Goal: Find specific page/section: Find specific page/section

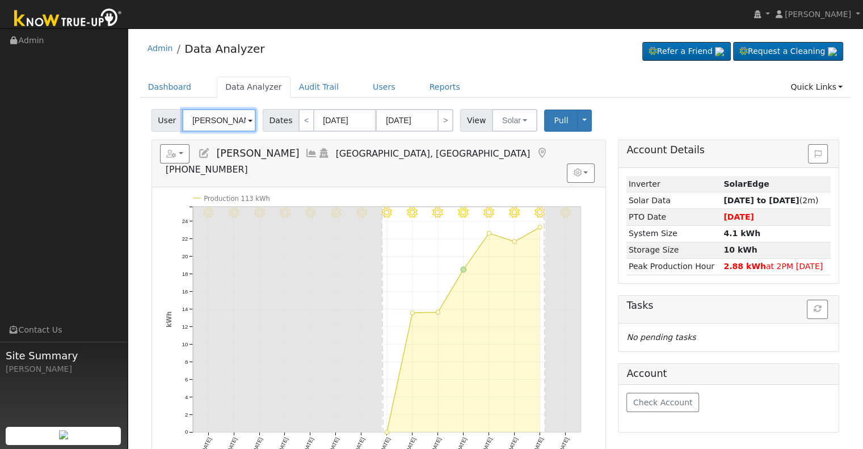
click at [220, 120] on input "[PERSON_NAME]" at bounding box center [219, 120] width 74 height 23
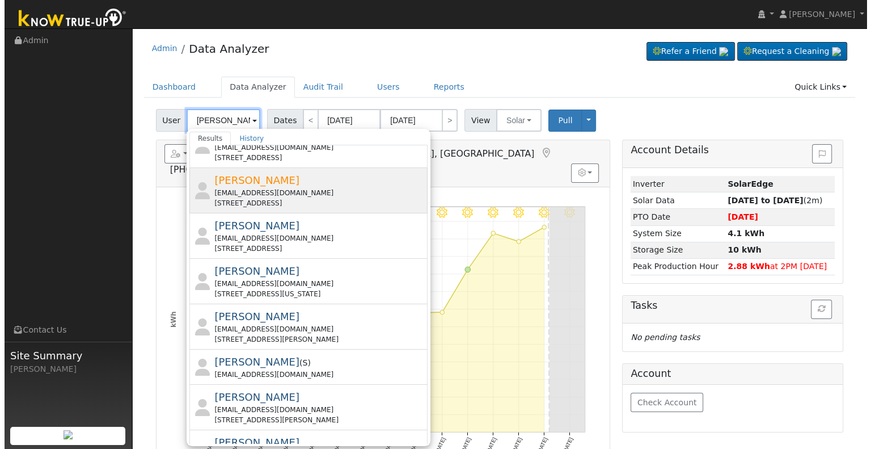
scroll to position [170, 0]
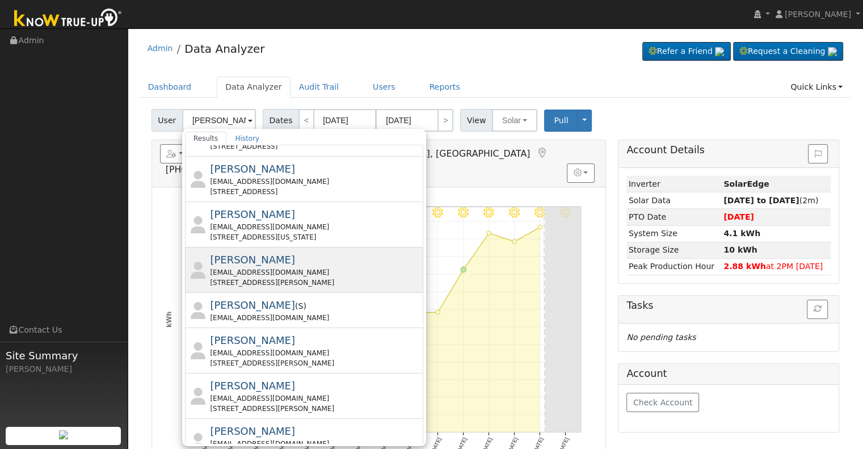
click at [260, 267] on div "[EMAIL_ADDRESS][DOMAIN_NAME]" at bounding box center [315, 272] width 210 height 10
type input "[PERSON_NAME]"
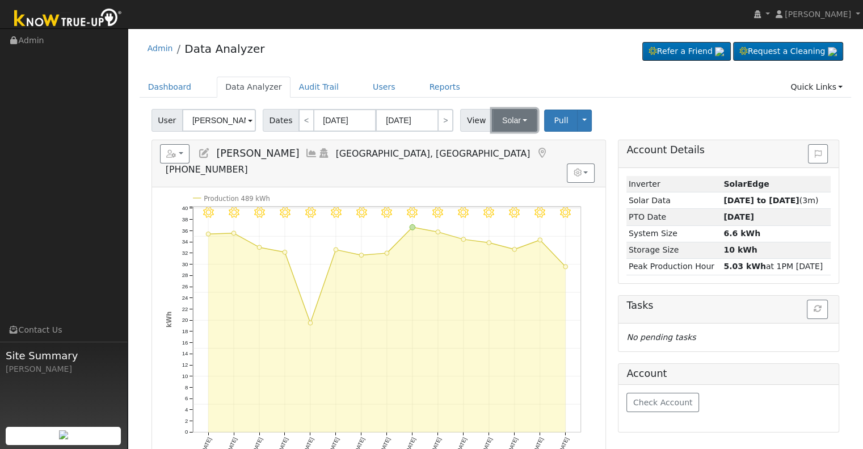
click at [507, 119] on button "Solar" at bounding box center [514, 120] width 45 height 23
click at [495, 142] on link "Utility" at bounding box center [529, 145] width 79 height 16
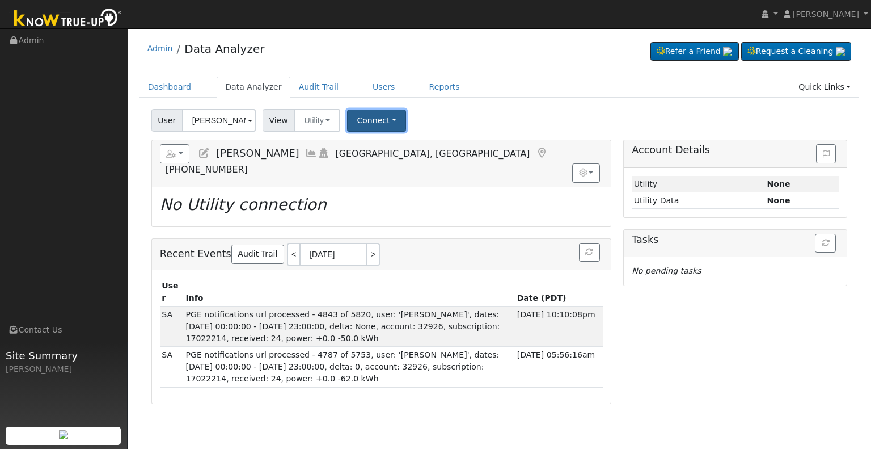
click at [363, 122] on button "Connect" at bounding box center [376, 120] width 59 height 22
click at [377, 142] on link "Select a Provider" at bounding box center [392, 145] width 89 height 16
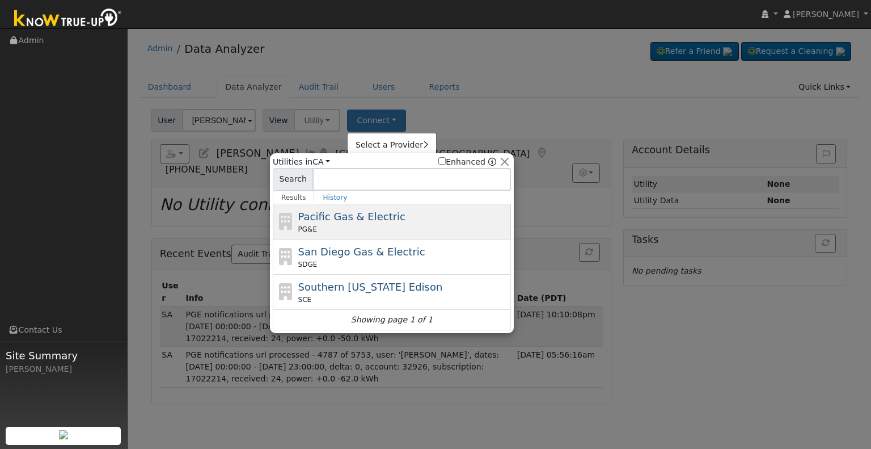
click at [346, 224] on div "PG&E" at bounding box center [403, 229] width 210 height 10
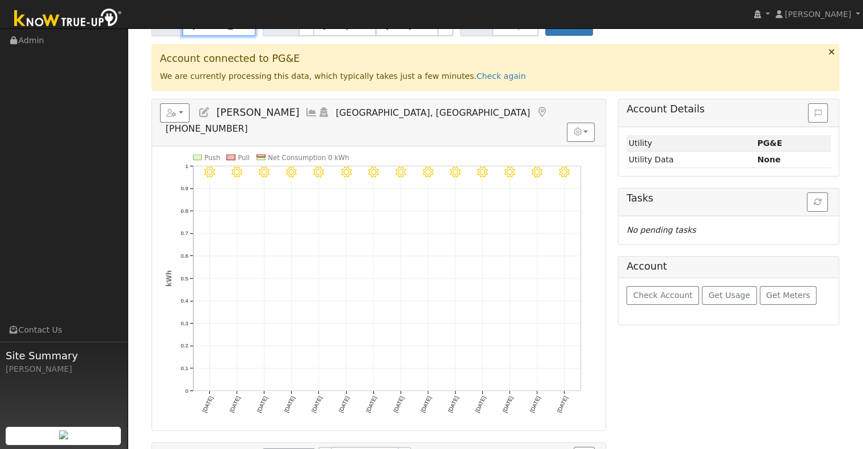
scroll to position [113, 0]
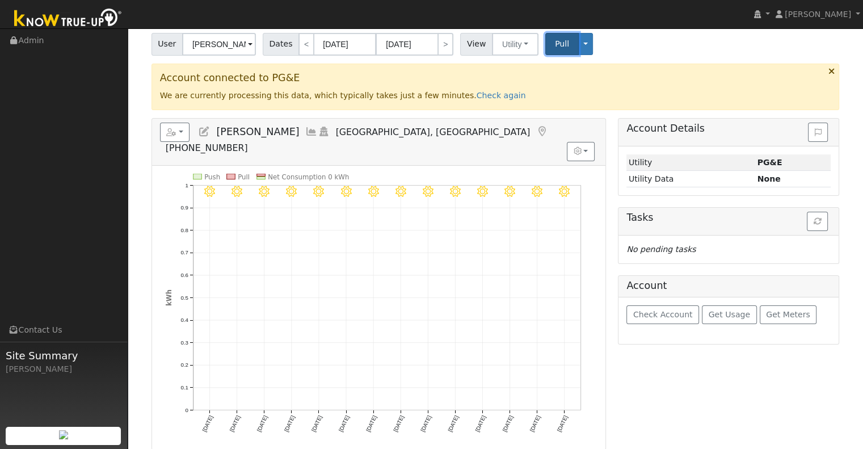
click at [555, 46] on span "Pull" at bounding box center [562, 43] width 14 height 9
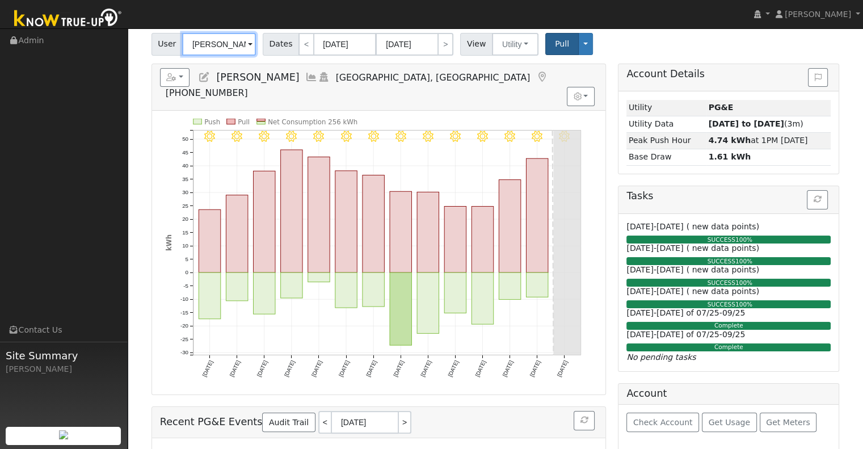
click at [218, 43] on input "[PERSON_NAME]" at bounding box center [219, 44] width 74 height 23
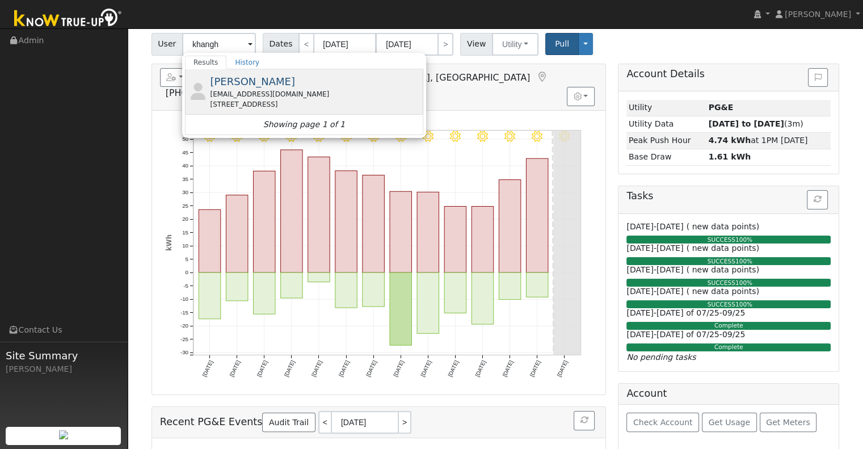
click at [254, 84] on span "[PERSON_NAME]" at bounding box center [252, 81] width 85 height 12
type input "[PERSON_NAME]"
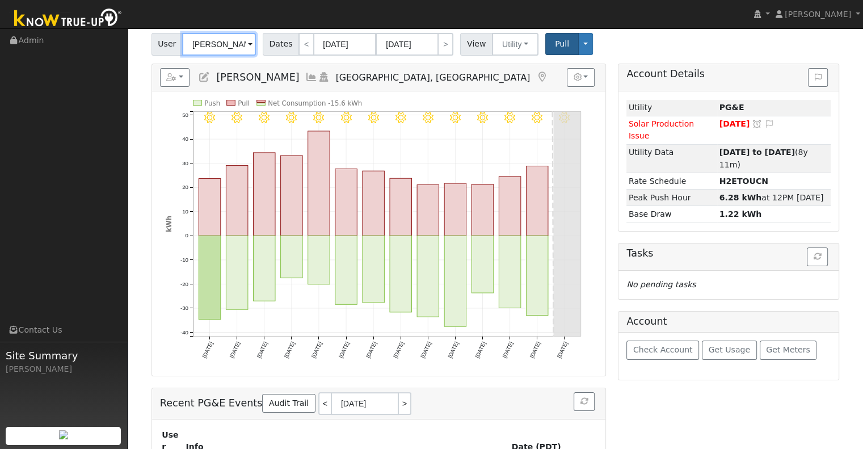
click at [217, 44] on input "[PERSON_NAME]" at bounding box center [219, 44] width 74 height 23
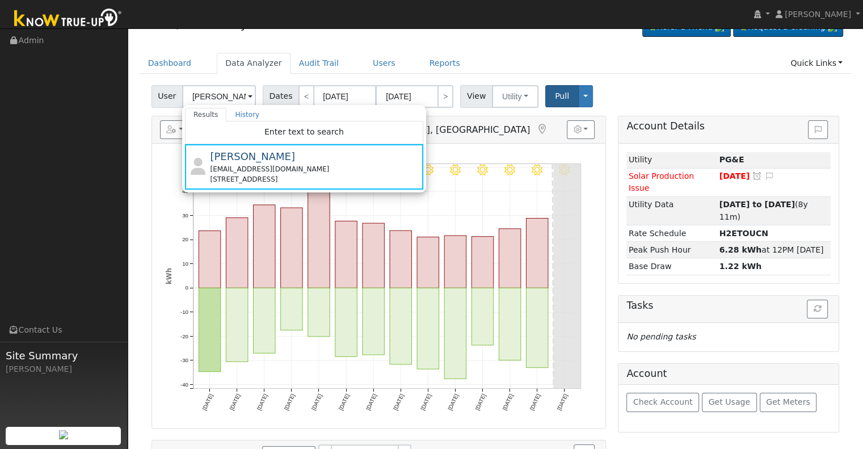
scroll to position [0, 0]
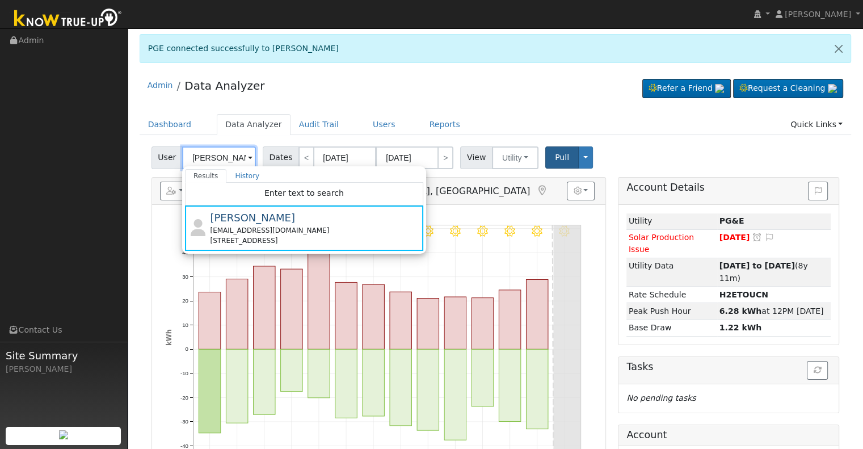
click at [224, 157] on input "[PERSON_NAME]" at bounding box center [219, 157] width 74 height 23
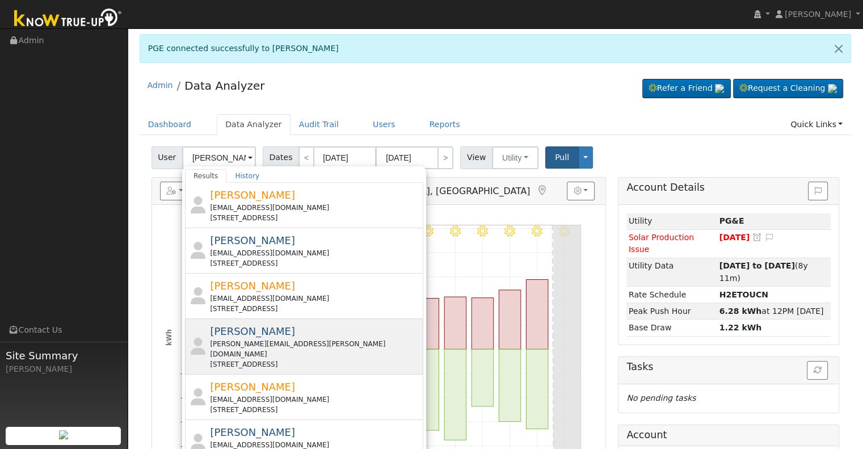
click at [329, 347] on div "[PERSON_NAME][EMAIL_ADDRESS][PERSON_NAME][DOMAIN_NAME]" at bounding box center [315, 349] width 210 height 20
type input "[PERSON_NAME]"
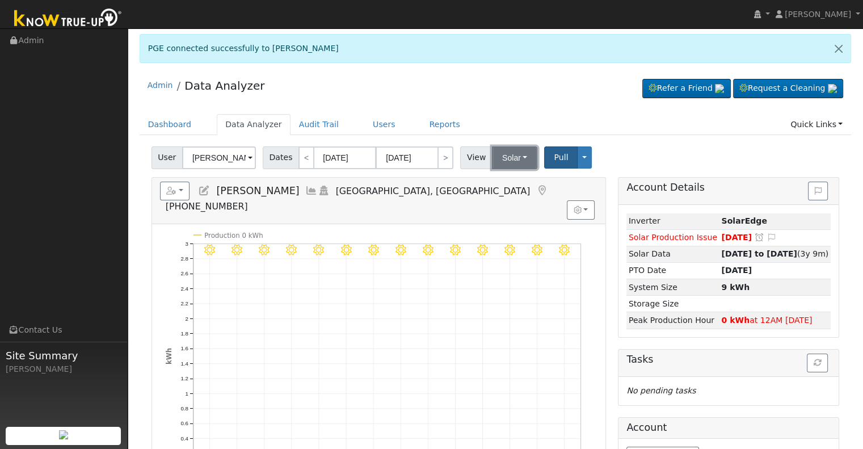
click at [505, 153] on button "Solar" at bounding box center [514, 157] width 45 height 23
click at [505, 181] on link "Utility" at bounding box center [529, 183] width 79 height 16
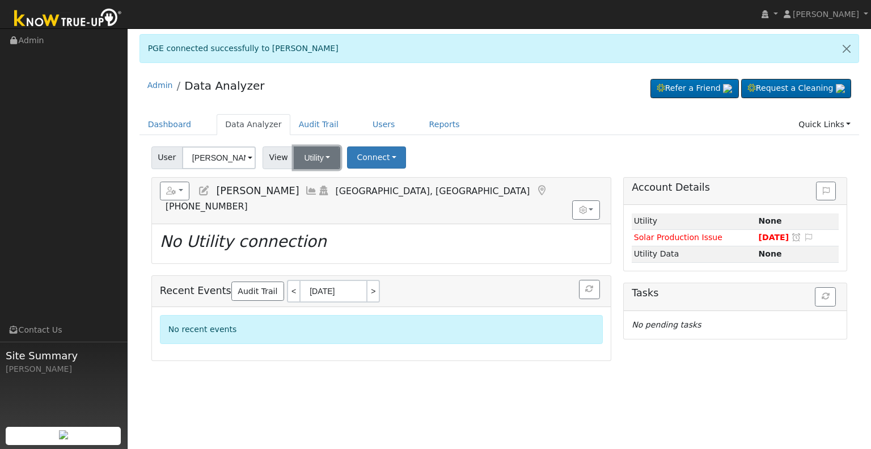
click at [310, 166] on button "Utility" at bounding box center [317, 157] width 47 height 23
click at [313, 199] on link "Solar" at bounding box center [331, 199] width 79 height 16
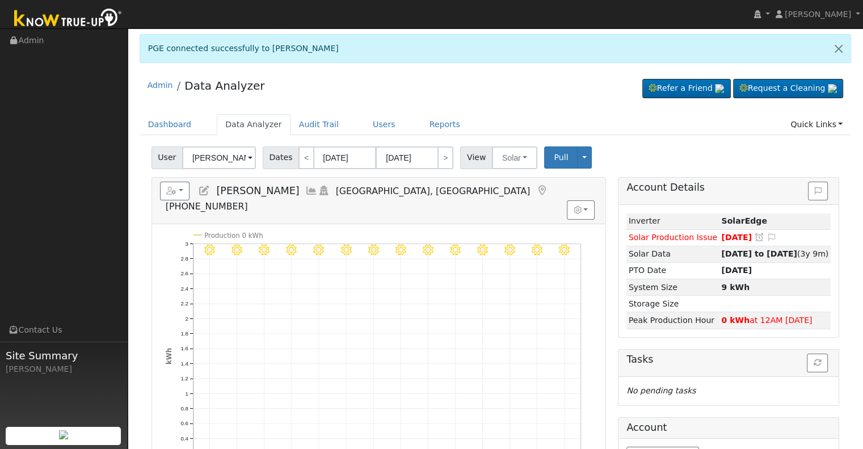
scroll to position [57, 0]
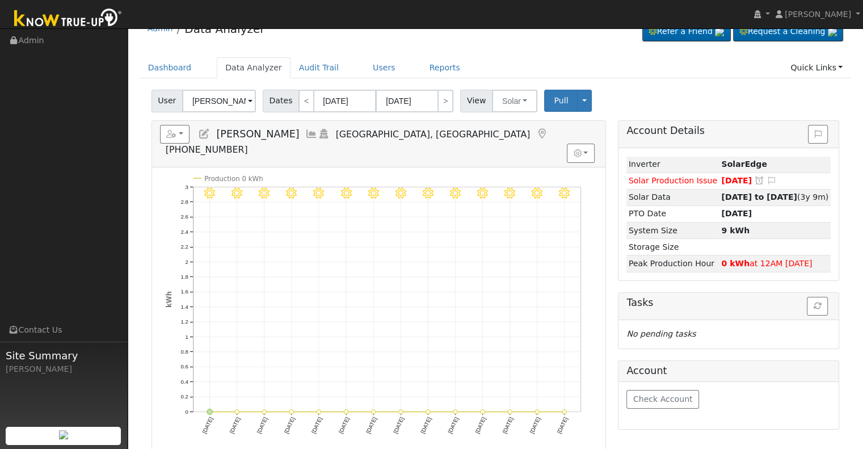
click at [305, 134] on icon at bounding box center [311, 134] width 12 height 10
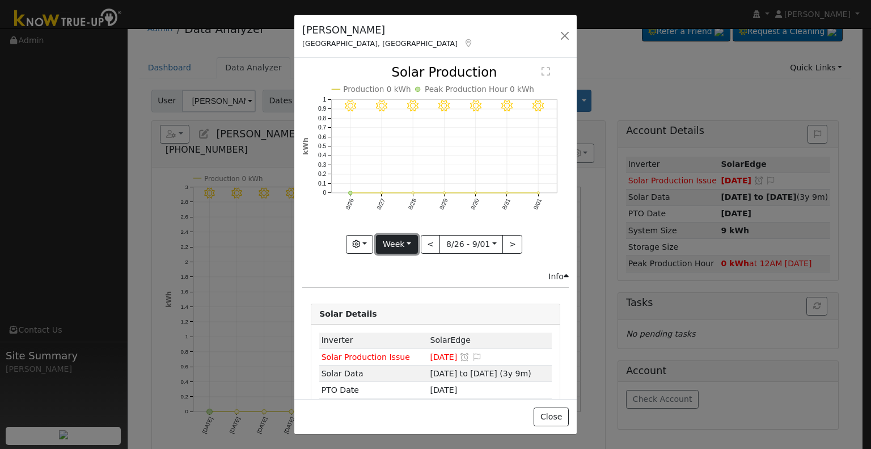
click at [408, 241] on button "Week" at bounding box center [396, 244] width 41 height 19
click at [403, 307] on link "Year" at bounding box center [416, 315] width 79 height 16
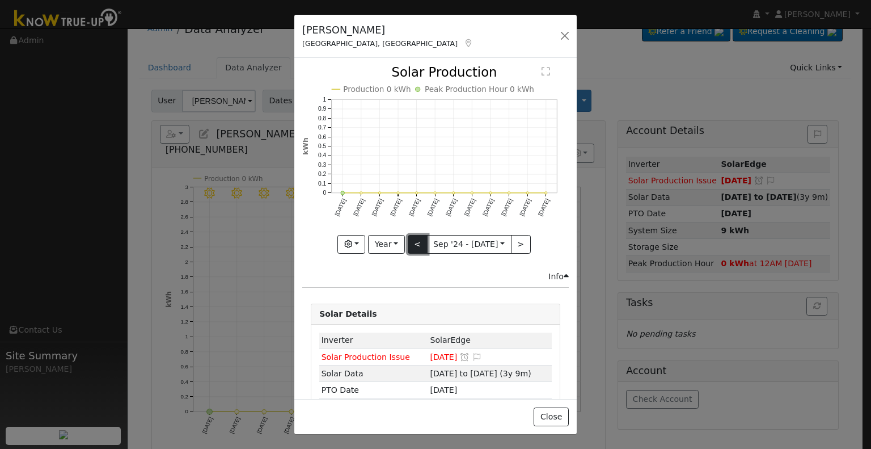
click at [411, 240] on button "<" at bounding box center [418, 244] width 20 height 19
type input "[DATE]"
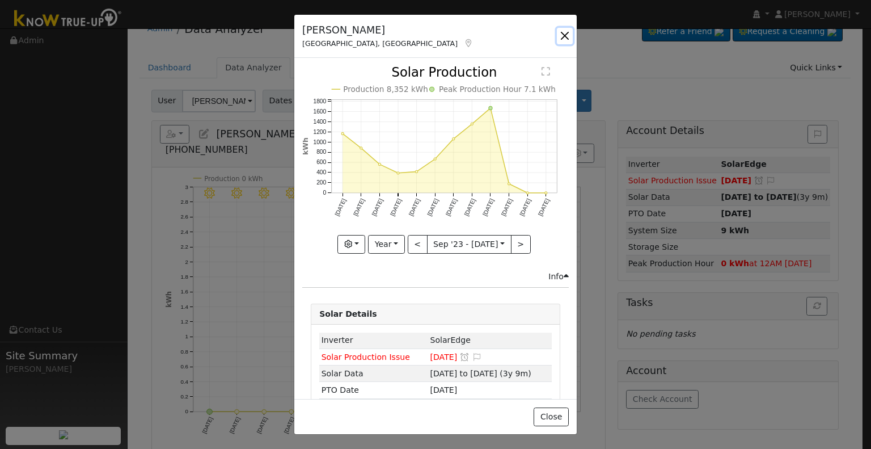
click at [565, 32] on button "button" at bounding box center [565, 36] width 16 height 16
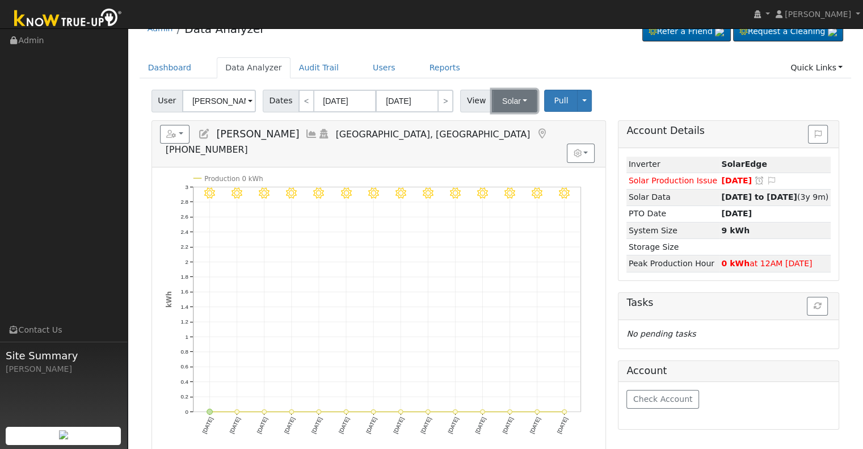
click at [499, 100] on button "Solar" at bounding box center [514, 101] width 45 height 23
click at [224, 99] on input "[PERSON_NAME]" at bounding box center [219, 101] width 74 height 23
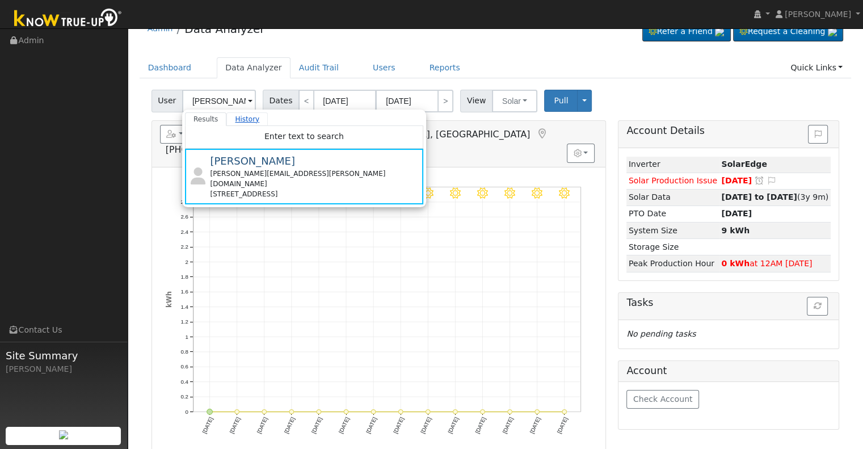
click at [232, 119] on link "History" at bounding box center [246, 119] width 41 height 14
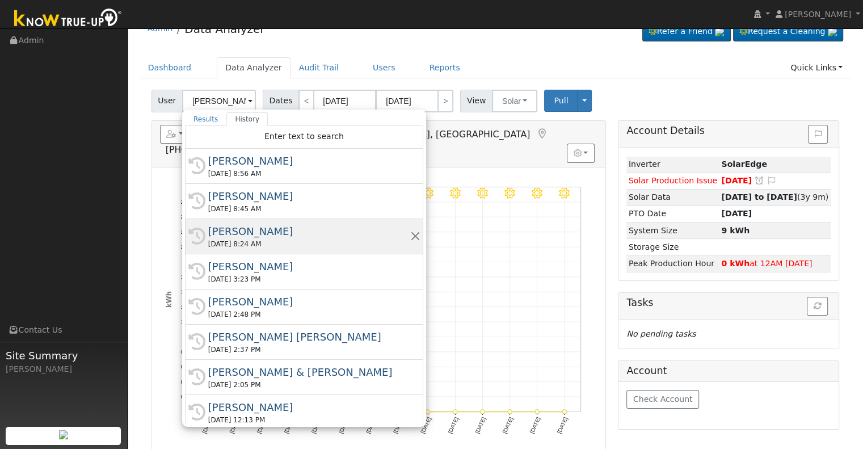
click at [271, 231] on div "[PERSON_NAME]" at bounding box center [309, 231] width 202 height 15
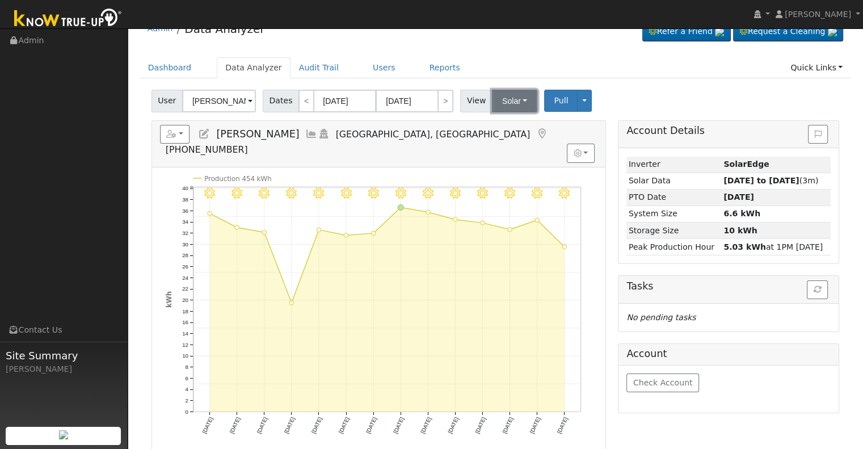
click at [497, 102] on button "Solar" at bounding box center [514, 101] width 45 height 23
click at [495, 128] on link "Utility" at bounding box center [529, 126] width 79 height 16
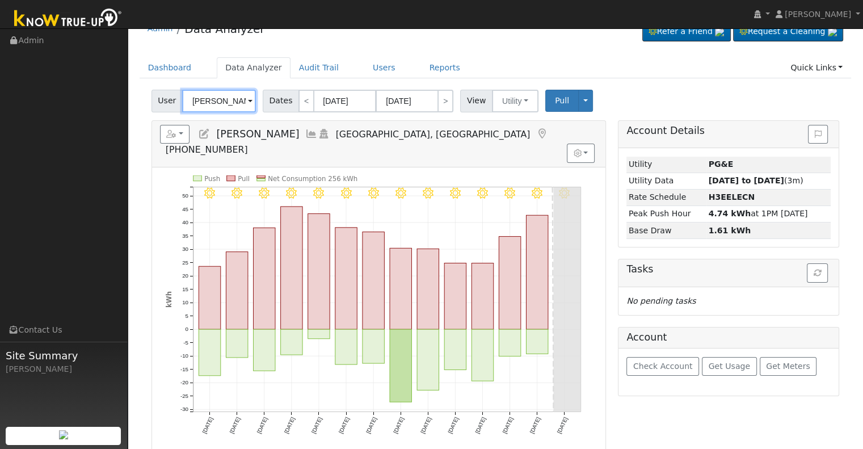
click at [208, 96] on input "[PERSON_NAME]" at bounding box center [219, 101] width 74 height 23
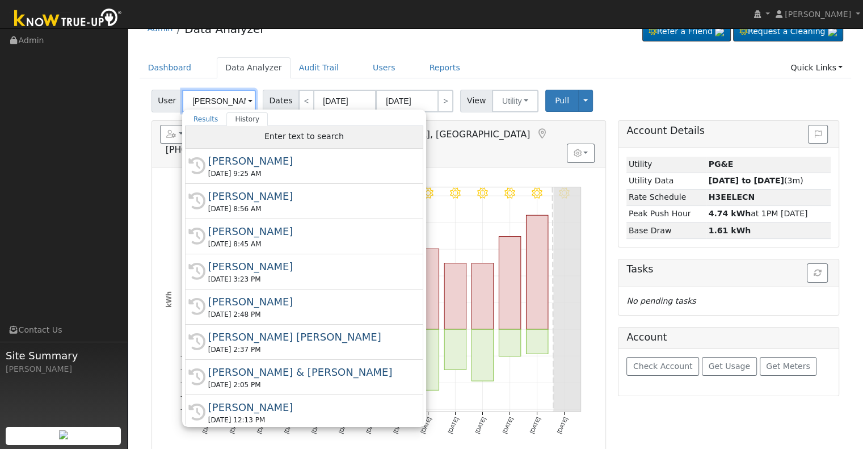
paste input "[PERSON_NAME]"
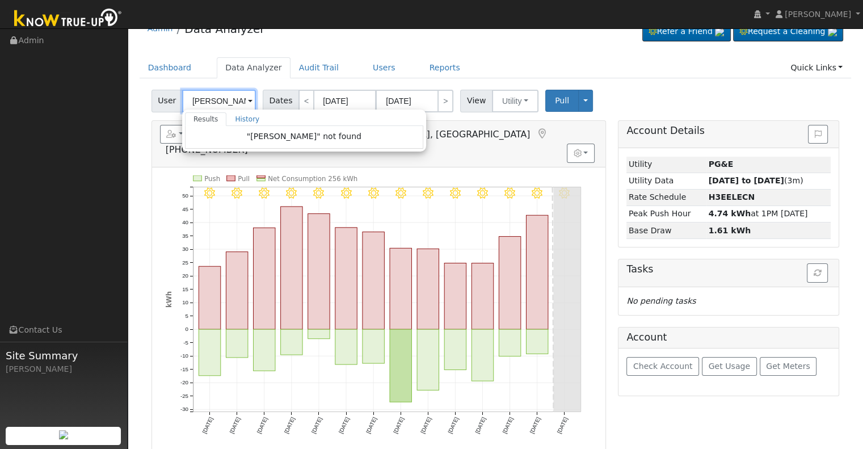
drag, startPoint x: 220, startPoint y: 98, endPoint x: 255, endPoint y: 103, distance: 34.9
click at [255, 103] on div "User [PERSON_NAME] Results History "[PERSON_NAME]" not found Enter text to sear…" at bounding box center [204, 101] width 107 height 23
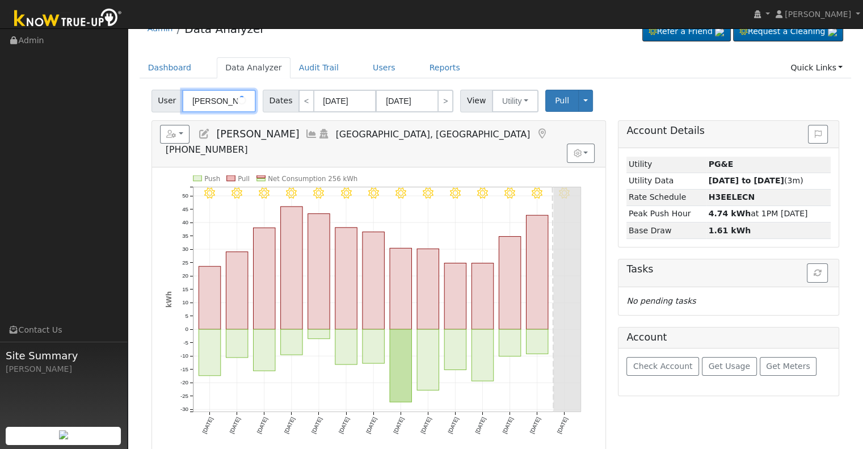
click at [207, 97] on input "[PERSON_NAME]" at bounding box center [219, 101] width 74 height 23
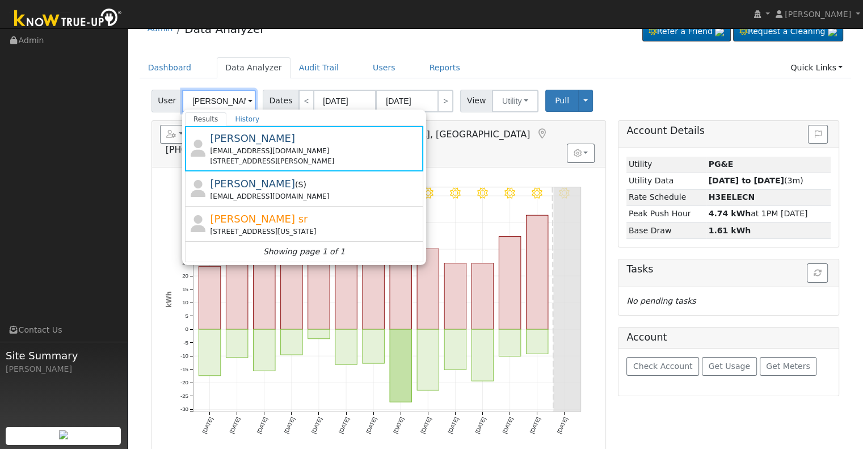
click at [207, 97] on input "[PERSON_NAME]" at bounding box center [219, 101] width 74 height 23
paste input "[PERSON_NAME]"
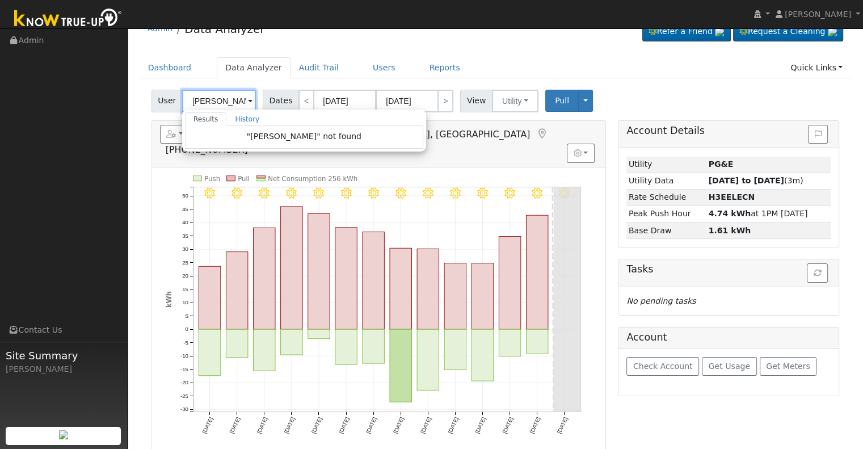
click at [217, 102] on input "[PERSON_NAME]" at bounding box center [219, 101] width 74 height 23
drag, startPoint x: 217, startPoint y: 102, endPoint x: 255, endPoint y: 102, distance: 38.6
click at [255, 102] on div "User [PERSON_NAME] Results History "[PERSON_NAME]" not found Enter text to sear…" at bounding box center [204, 101] width 107 height 23
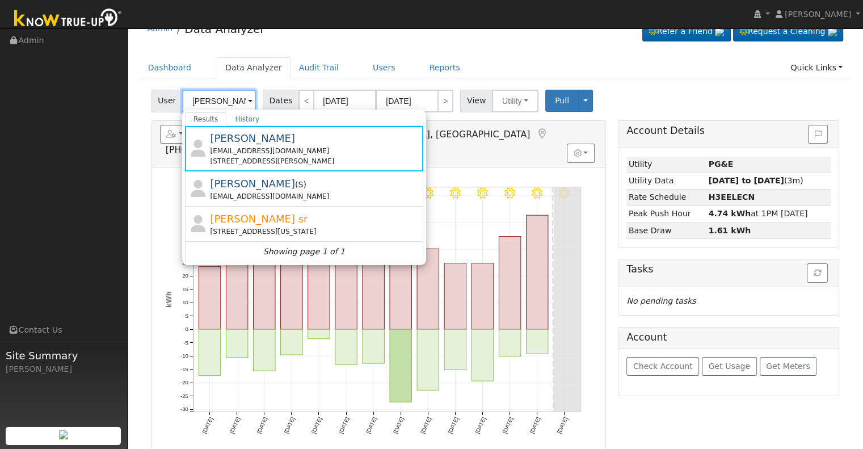
paste input "[PERSON_NAME]"
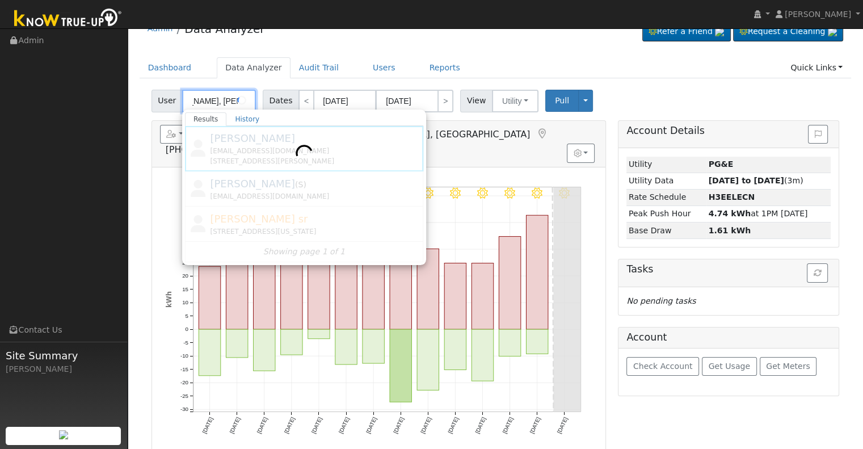
click at [226, 100] on input "[PERSON_NAME], [PERSON_NAME]" at bounding box center [219, 101] width 74 height 23
paste input "text"
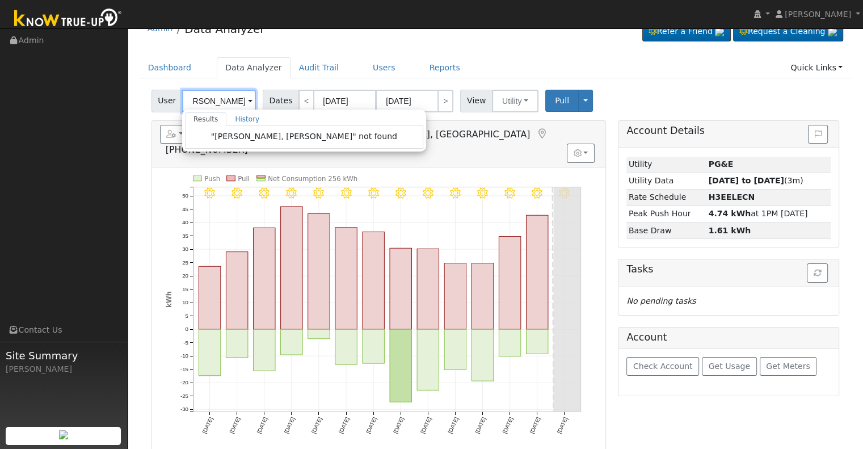
scroll to position [0, 0]
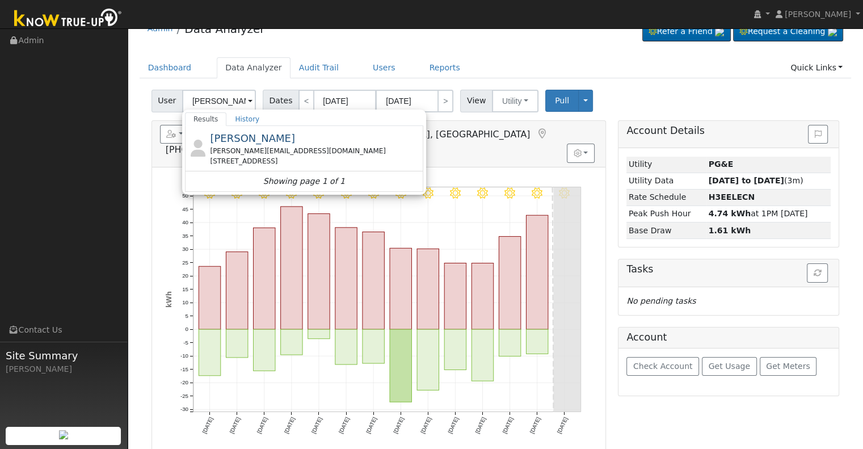
click at [289, 140] on div "[PERSON_NAME] [PERSON_NAME][EMAIL_ADDRESS][DOMAIN_NAME] [STREET_ADDRESS]" at bounding box center [315, 148] width 210 height 36
type input "[PERSON_NAME]"
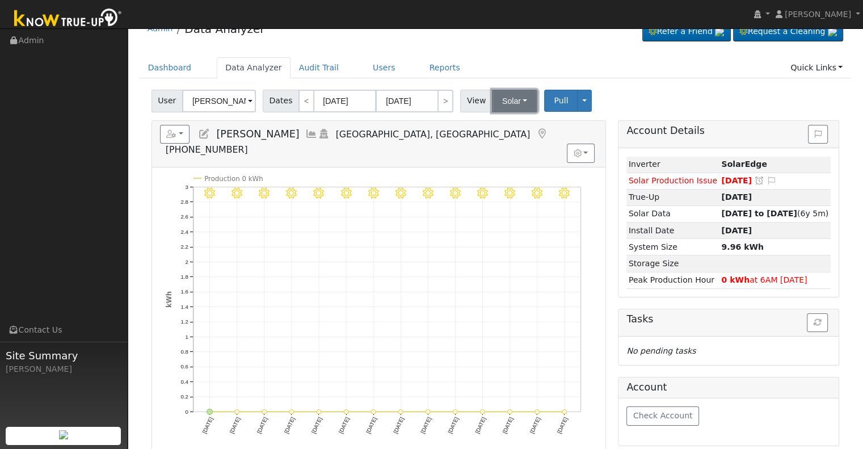
click at [500, 111] on button "Solar" at bounding box center [514, 101] width 45 height 23
click at [499, 120] on link "Utility" at bounding box center [529, 126] width 79 height 16
